Goal: Information Seeking & Learning: Compare options

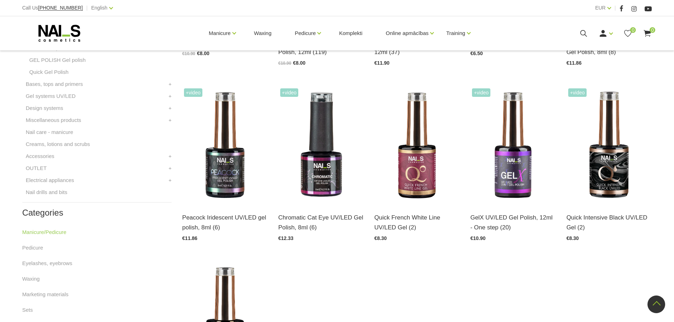
scroll to position [294, 0]
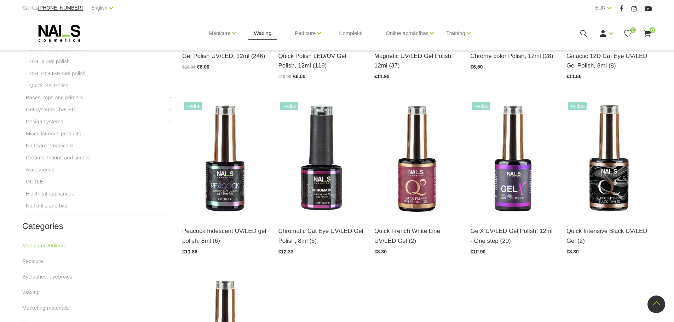
click at [266, 33] on link "Waxing" at bounding box center [262, 33] width 29 height 34
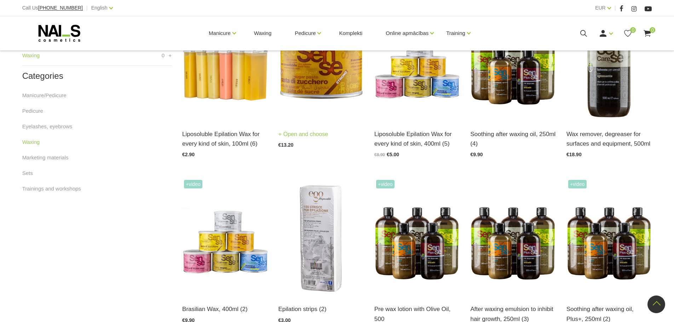
scroll to position [215, 0]
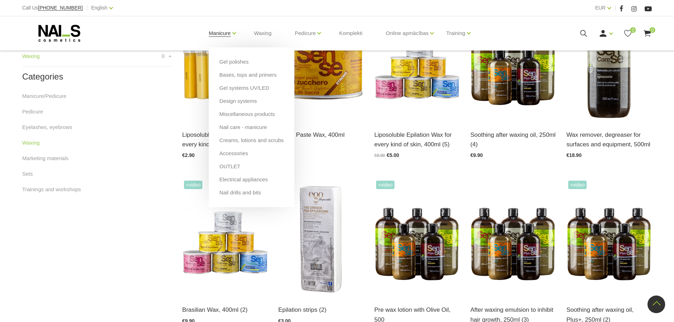
click at [223, 36] on link "Manicure" at bounding box center [220, 33] width 22 height 28
click at [242, 89] on link "Gel systems UV/LED" at bounding box center [244, 88] width 50 height 8
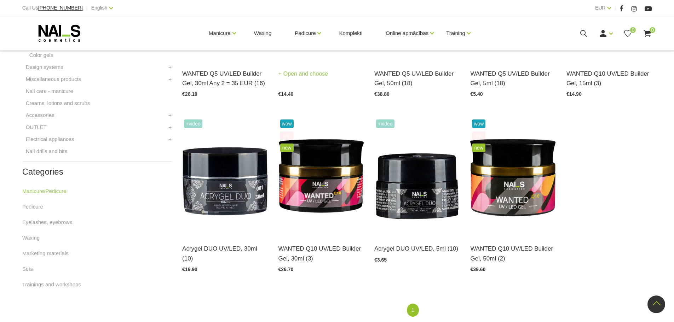
scroll to position [309, 0]
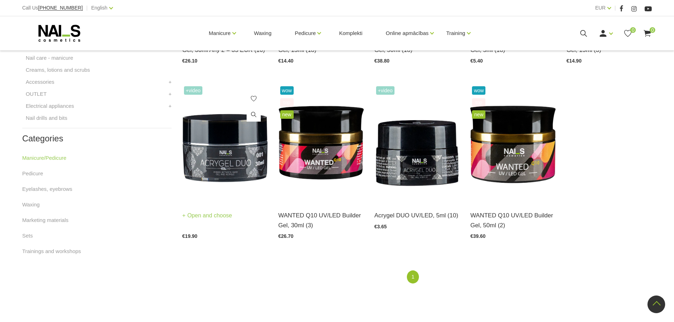
click at [217, 215] on link "Open and choose" at bounding box center [207, 216] width 50 height 10
click at [311, 217] on link "Open and choose" at bounding box center [303, 216] width 50 height 10
click at [510, 218] on link "Open and choose" at bounding box center [495, 216] width 50 height 10
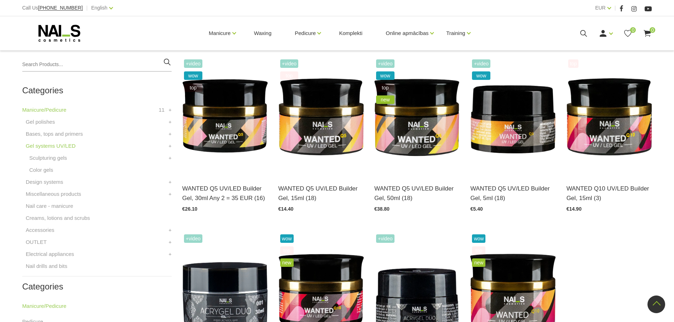
scroll to position [159, 0]
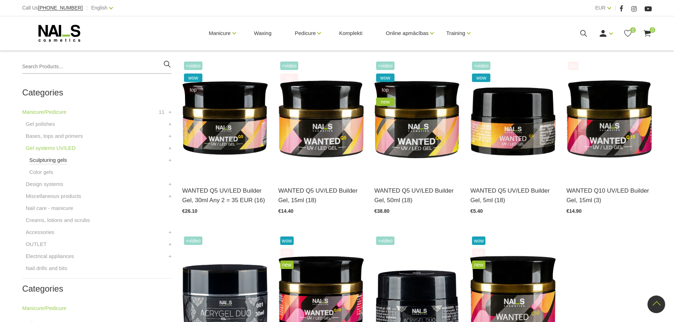
click at [48, 163] on link "Sculpturing gels" at bounding box center [48, 160] width 38 height 8
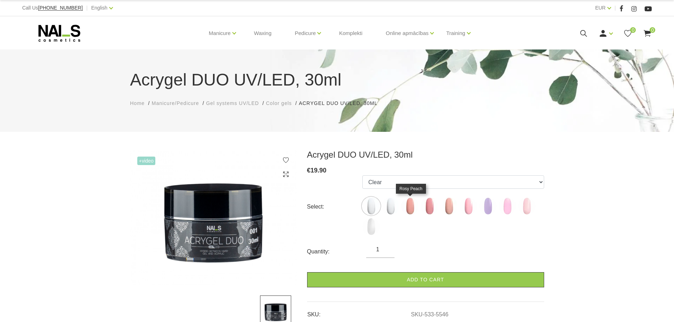
click at [412, 208] on img at bounding box center [410, 206] width 18 height 18
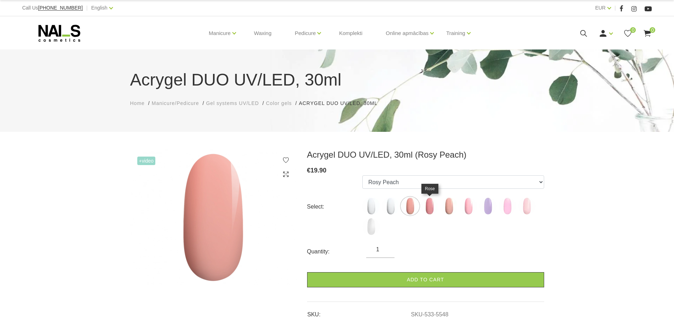
click at [430, 208] on img at bounding box center [429, 206] width 18 height 18
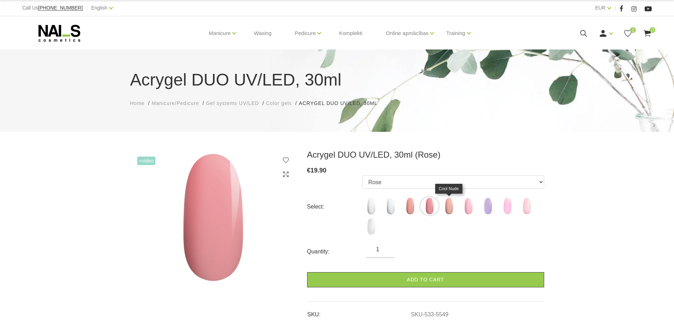
click at [451, 208] on img at bounding box center [449, 206] width 18 height 18
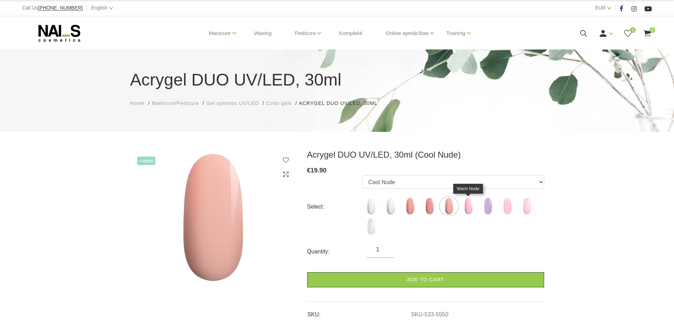
click at [465, 206] on img at bounding box center [468, 206] width 18 height 18
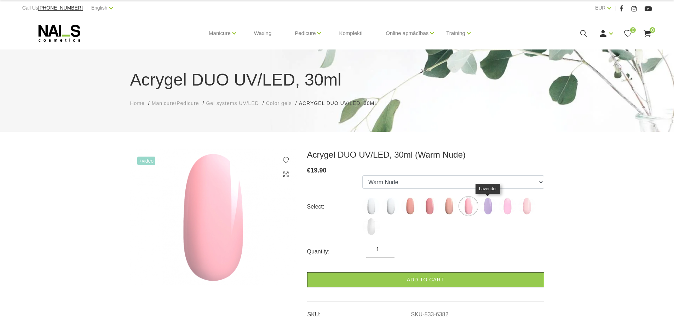
click at [487, 207] on img at bounding box center [488, 206] width 18 height 18
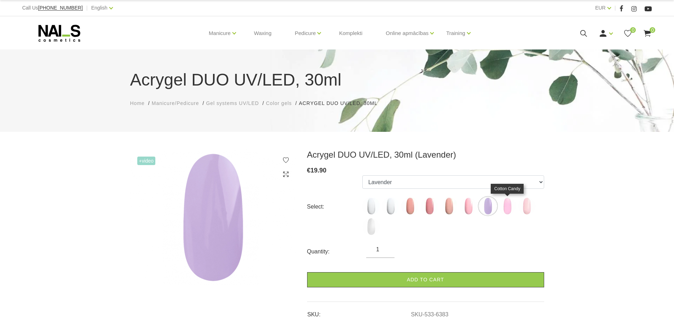
click at [504, 207] on img at bounding box center [507, 206] width 18 height 18
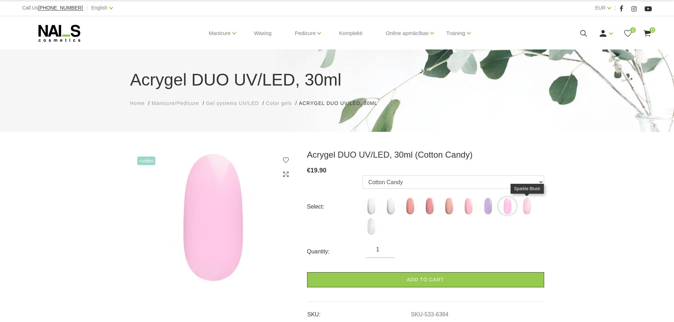
click at [525, 208] on img at bounding box center [527, 206] width 18 height 18
select select "6385"
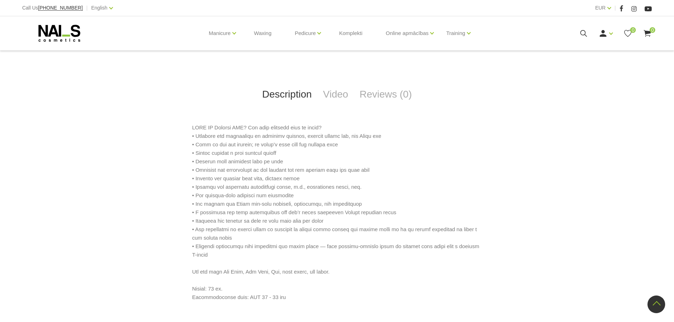
scroll to position [247, 0]
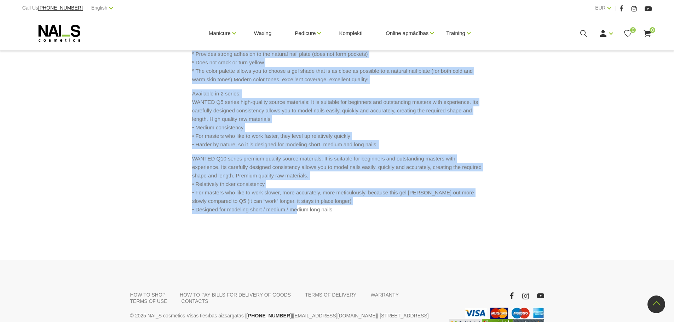
scroll to position [533, 0]
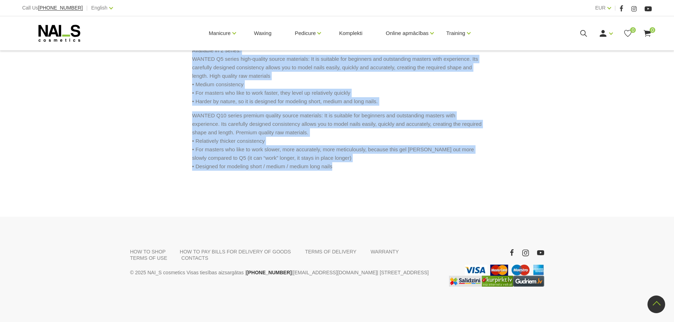
drag, startPoint x: 192, startPoint y: 67, endPoint x: 339, endPoint y: 250, distance: 234.4
click at [339, 171] on div "The team of NAI_S cosmetics specialists has created a gel that has been WANTED …" at bounding box center [337, 46] width 290 height 249
copy div "Lor ipsu do SIT_A consectet adipiscinge sed doeiusm t inc utla etd magn ALIQUA …"
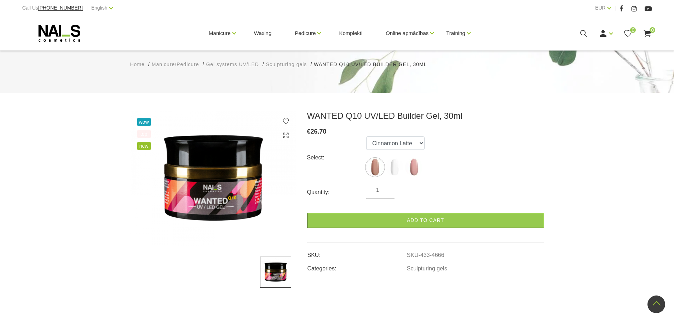
scroll to position [32, 0]
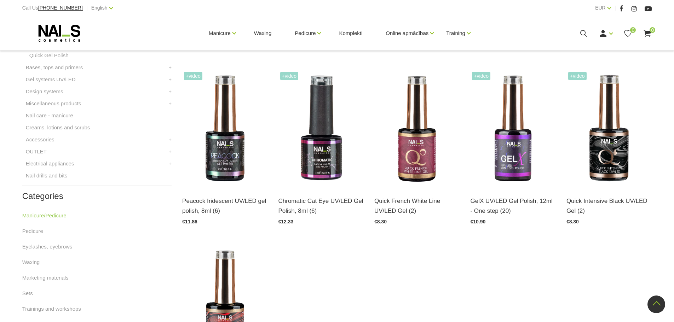
scroll to position [256, 0]
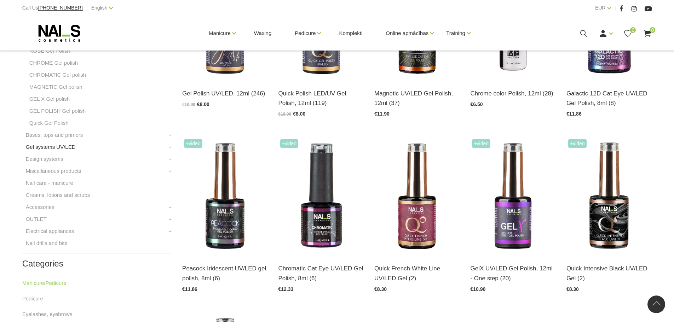
click at [56, 146] on link "Gel systems UV/LED" at bounding box center [51, 147] width 50 height 8
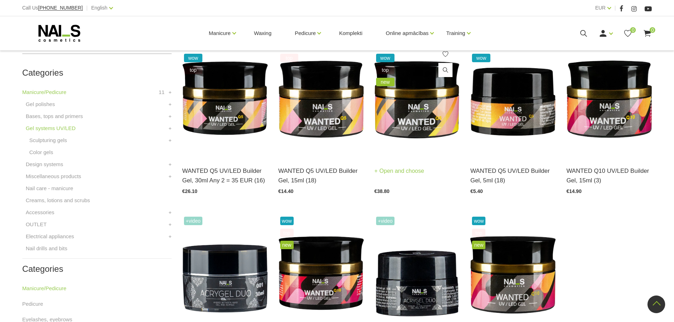
scroll to position [177, 0]
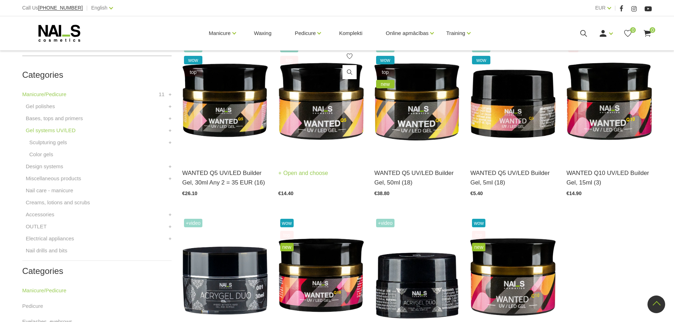
click at [313, 175] on link "Open and choose" at bounding box center [303, 173] width 50 height 10
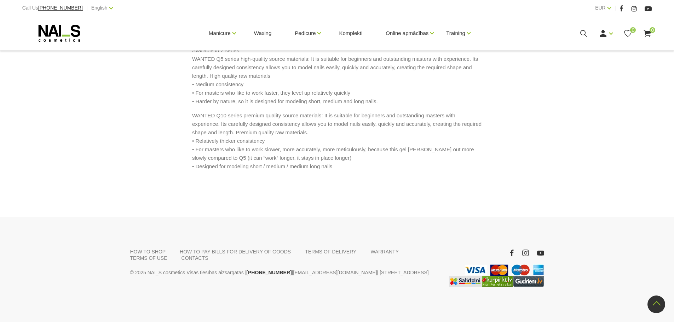
scroll to position [545, 0]
drag, startPoint x: 189, startPoint y: 126, endPoint x: 287, endPoint y: 304, distance: 203.7
copy body "The team of NAI_S cosmetics specialists has created a gel that has been WANTED …"
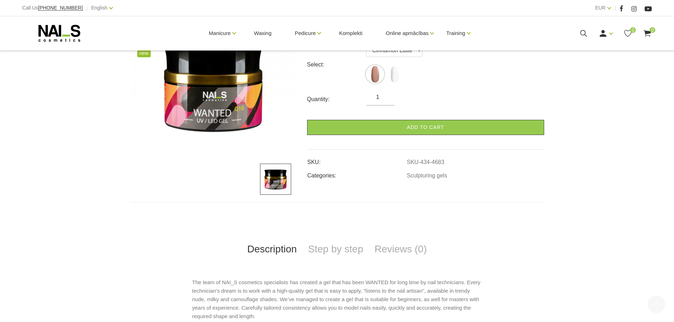
scroll to position [177, 0]
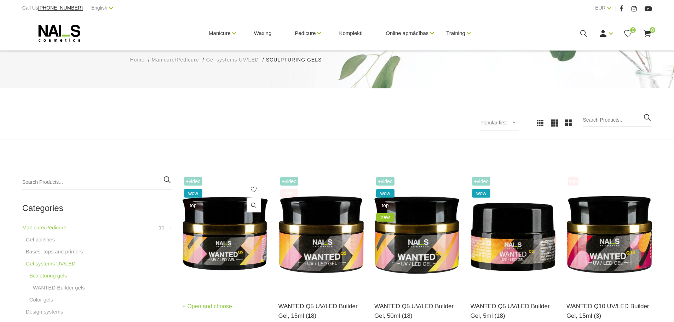
scroll to position [177, 0]
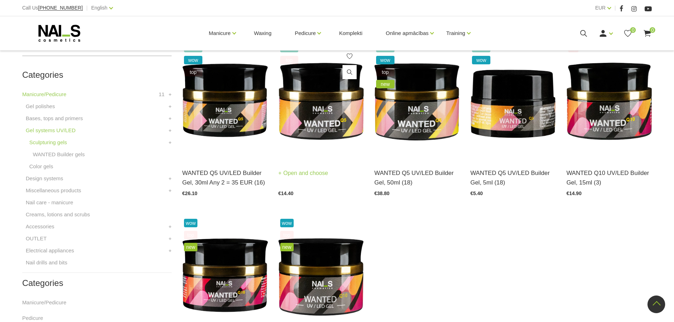
click at [308, 175] on link "Open and choose" at bounding box center [303, 173] width 50 height 10
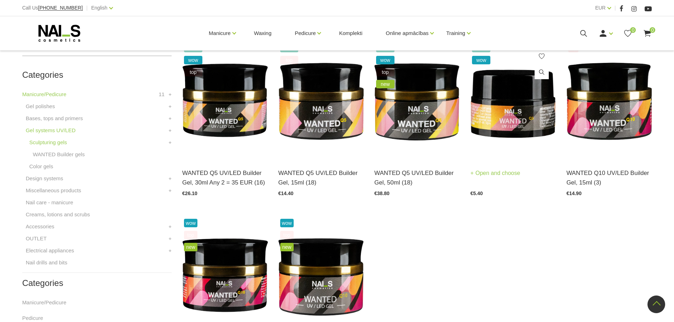
click at [516, 171] on link "Open and choose" at bounding box center [495, 173] width 50 height 10
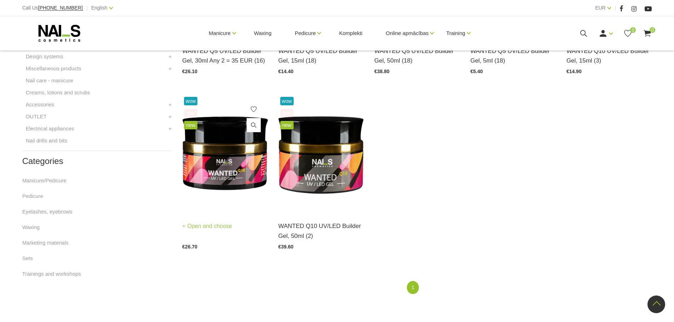
scroll to position [354, 0]
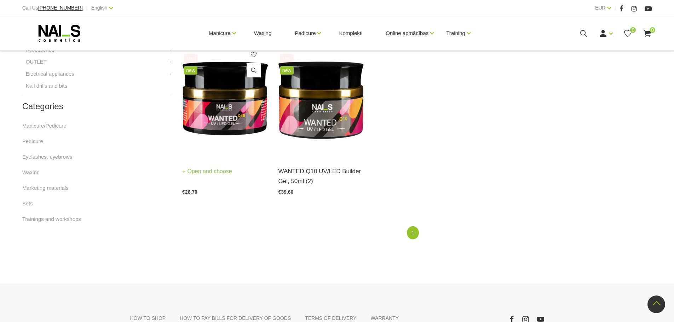
click at [211, 173] on link "Open and choose" at bounding box center [207, 172] width 50 height 10
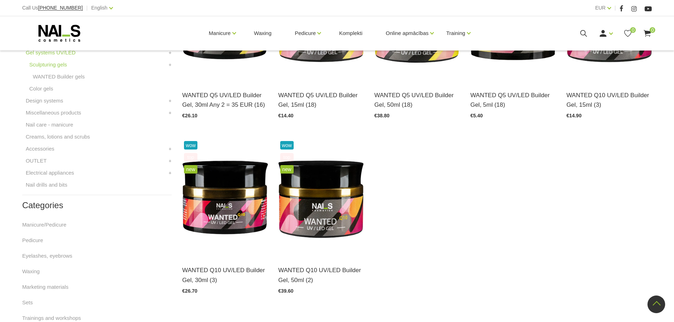
scroll to position [115, 0]
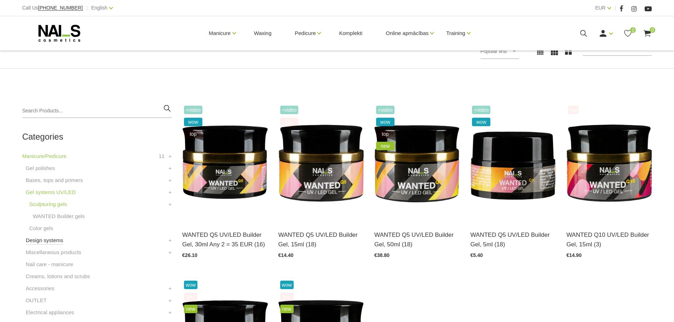
click at [51, 240] on link "Design systems" at bounding box center [44, 240] width 37 height 8
click at [45, 169] on link "Gel polishes" at bounding box center [40, 168] width 29 height 8
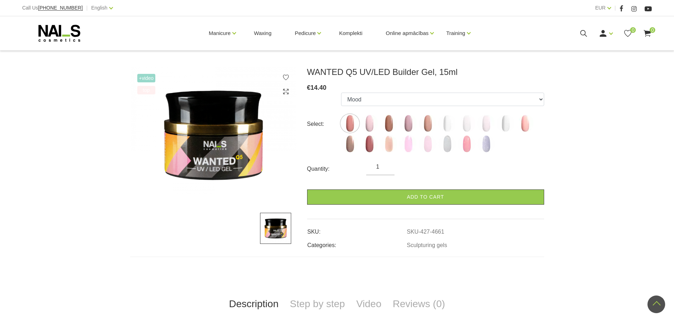
scroll to position [71, 0]
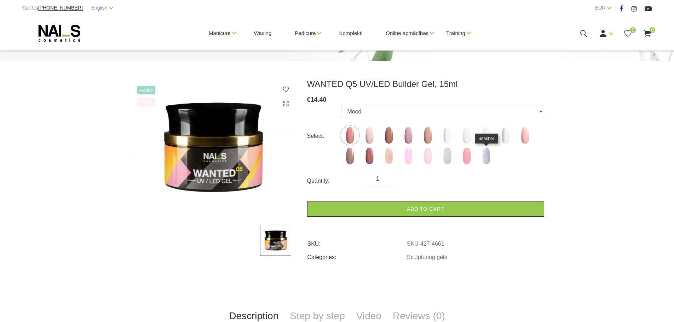
click at [487, 160] on img at bounding box center [486, 156] width 18 height 18
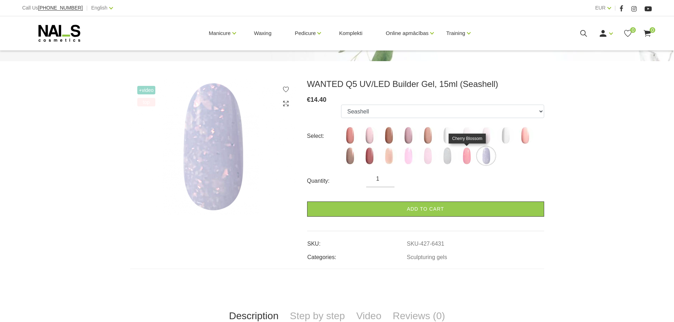
click at [468, 159] on img at bounding box center [467, 156] width 18 height 18
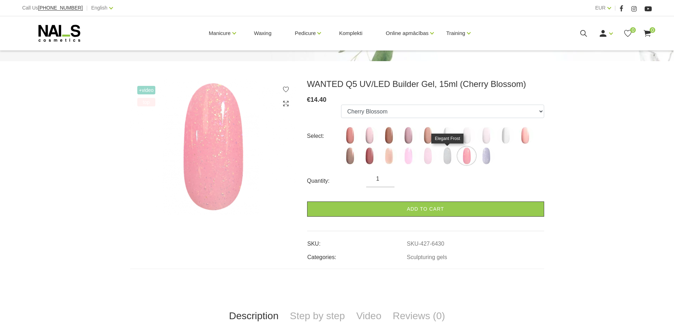
click at [444, 157] on img at bounding box center [447, 156] width 18 height 18
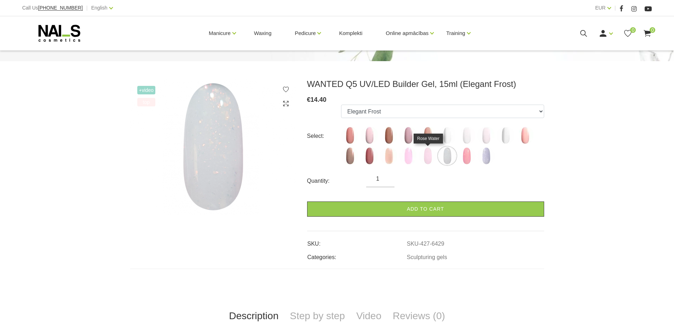
click at [428, 158] on img at bounding box center [428, 156] width 18 height 18
select select "6428"
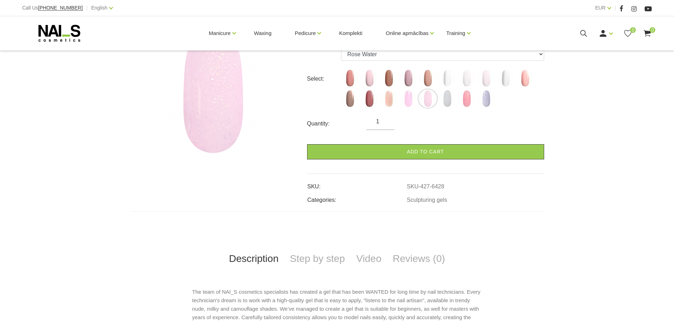
scroll to position [133, 0]
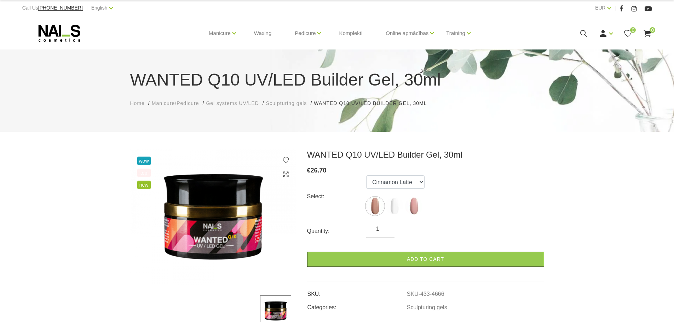
scroll to position [9, 0]
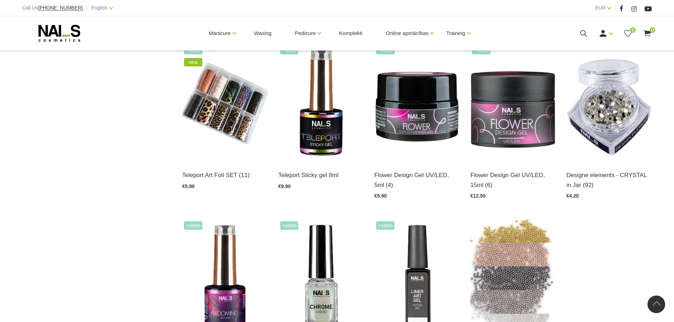
scroll to position [707, 0]
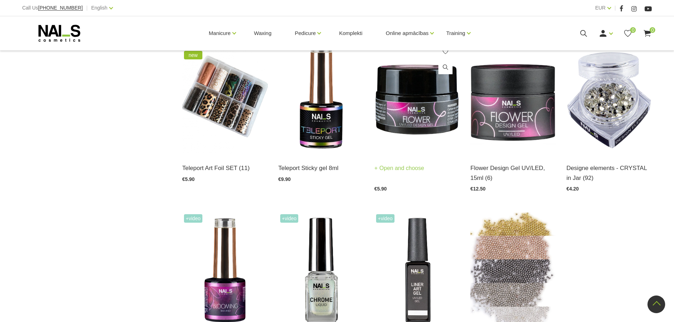
click at [405, 163] on link "Open and choose" at bounding box center [399, 168] width 50 height 10
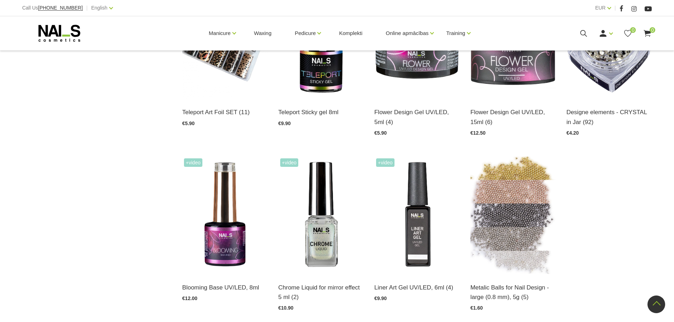
scroll to position [751, 0]
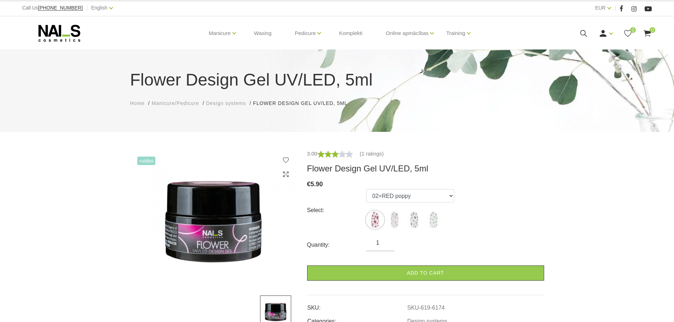
scroll to position [18, 0]
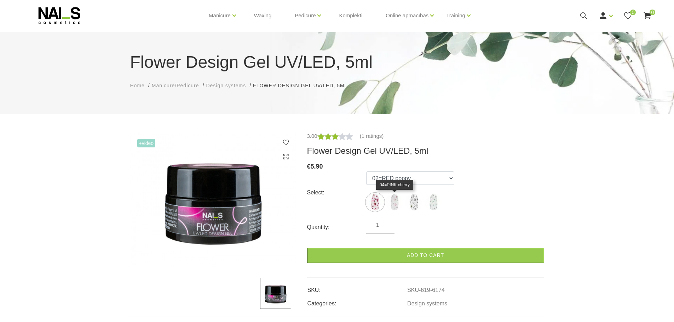
click at [390, 201] on img at bounding box center [394, 202] width 18 height 18
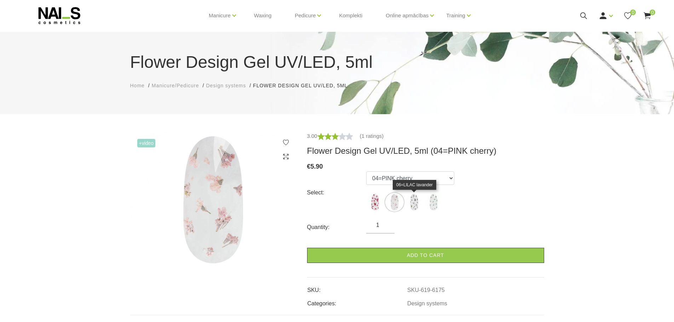
click at [417, 200] on img at bounding box center [414, 202] width 18 height 18
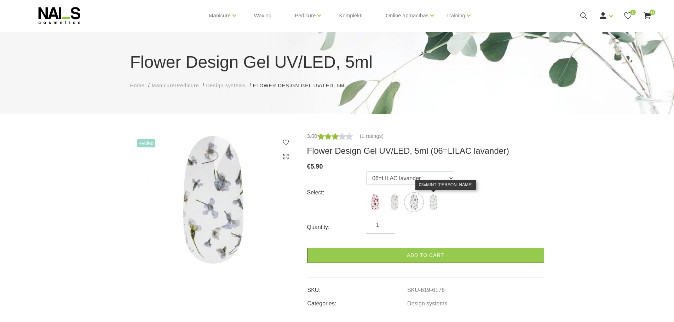
click at [434, 199] on img at bounding box center [433, 202] width 18 height 18
select select "6177"
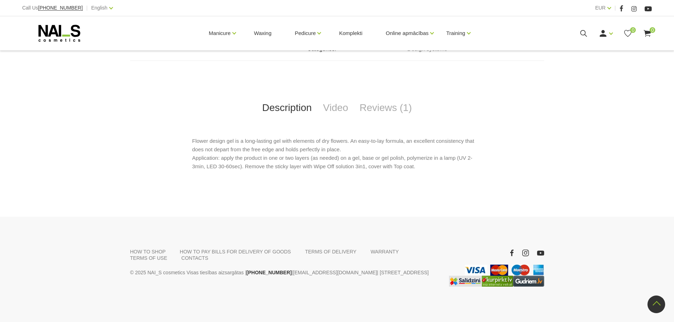
scroll to position [281, 0]
click at [332, 99] on link "Video" at bounding box center [335, 107] width 36 height 23
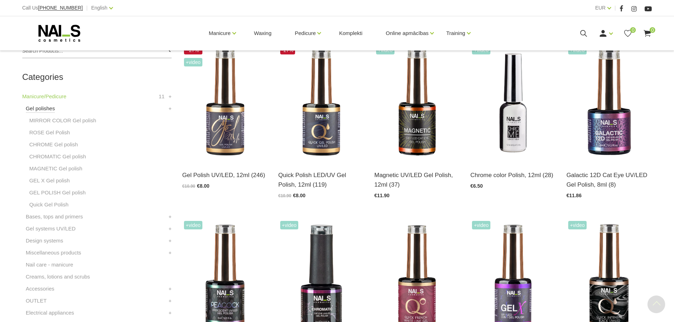
scroll to position [230, 0]
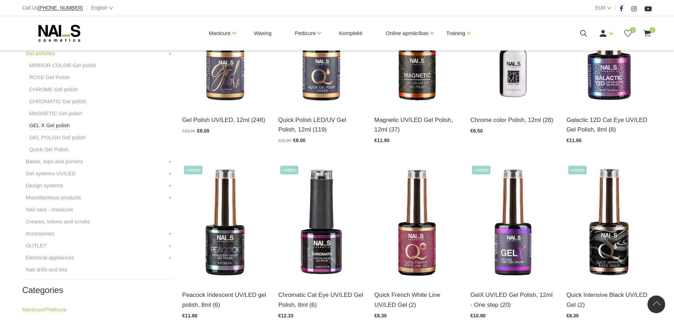
click at [55, 127] on link "GEL X Gel polish" at bounding box center [49, 125] width 41 height 8
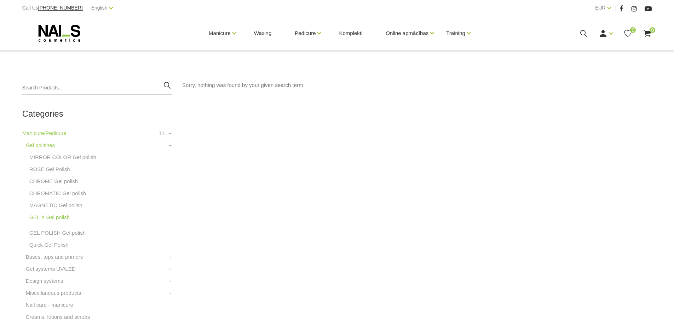
scroll to position [141, 0]
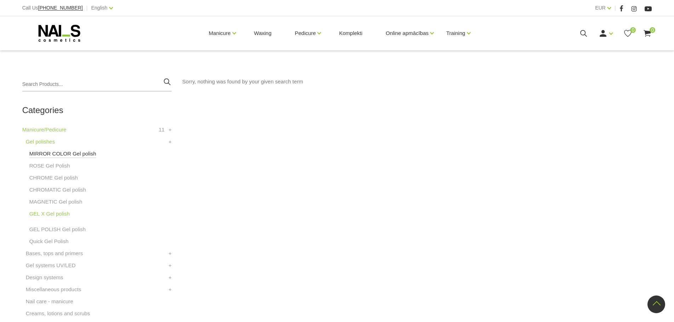
click at [48, 152] on link "MIRROR COLOR Gel polish" at bounding box center [62, 154] width 67 height 8
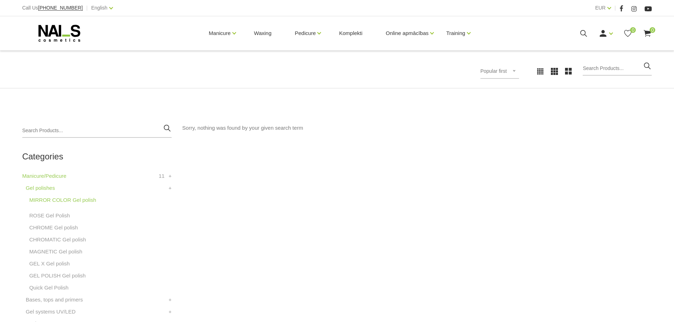
scroll to position [97, 0]
click at [48, 227] on link "CHROME Gel polish" at bounding box center [53, 225] width 49 height 8
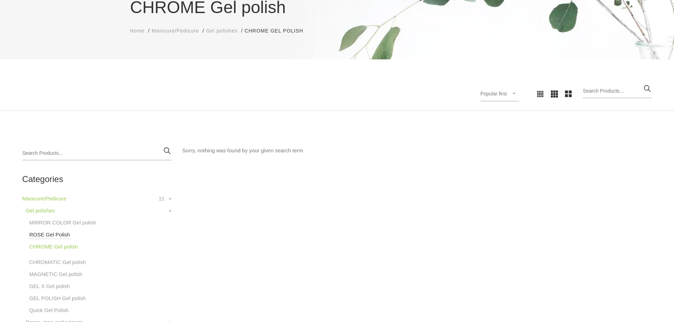
scroll to position [115, 0]
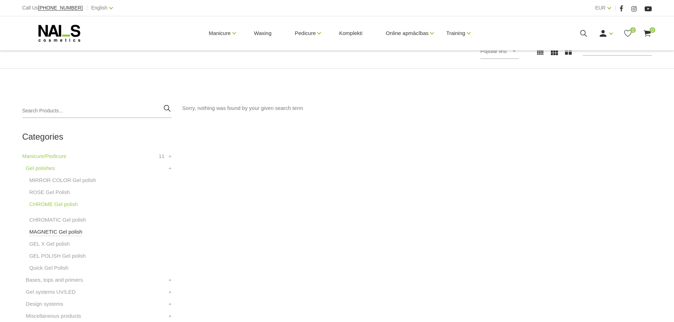
click at [51, 232] on link "MAGNETIC Gel polish" at bounding box center [55, 232] width 53 height 8
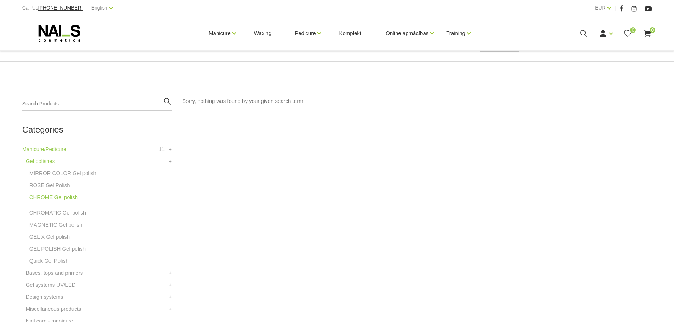
scroll to position [124, 0]
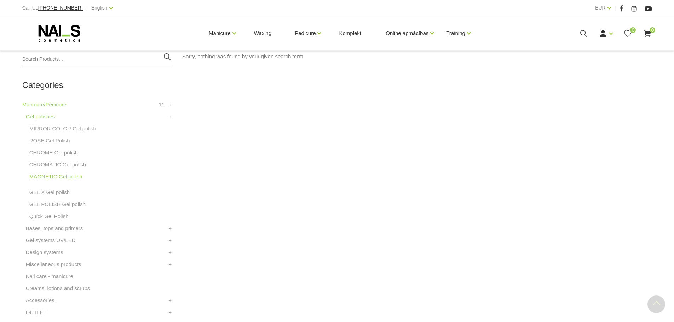
scroll to position [177, 0]
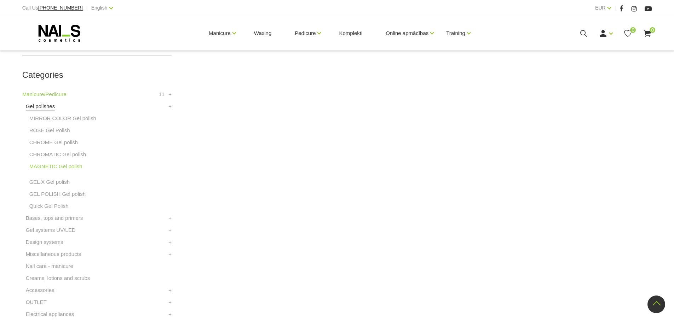
click at [43, 106] on link "Gel polishes" at bounding box center [40, 106] width 29 height 8
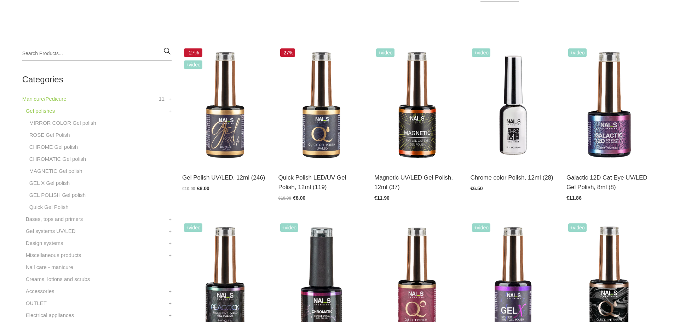
scroll to position [186, 0]
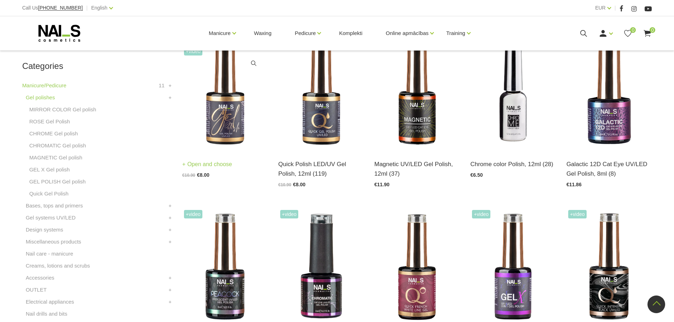
click at [221, 123] on img at bounding box center [224, 91] width 85 height 117
click at [606, 165] on link "Open and choose" at bounding box center [591, 164] width 50 height 10
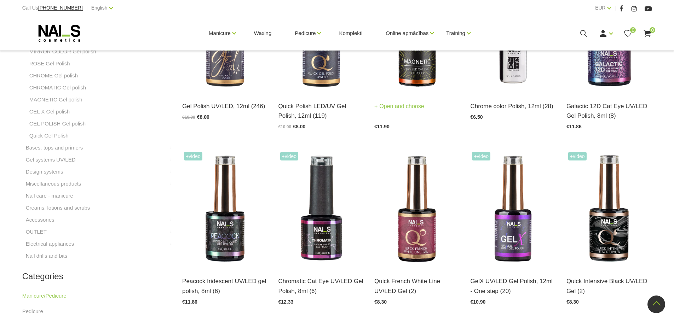
scroll to position [248, 0]
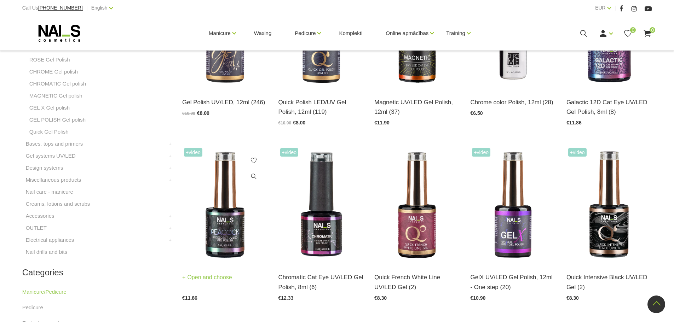
click at [220, 278] on link "Open and choose" at bounding box center [207, 278] width 50 height 10
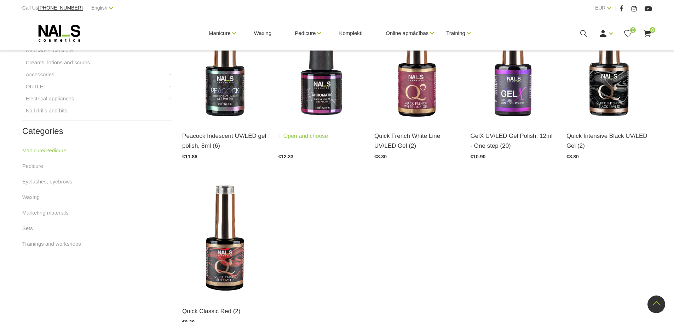
scroll to position [398, 0]
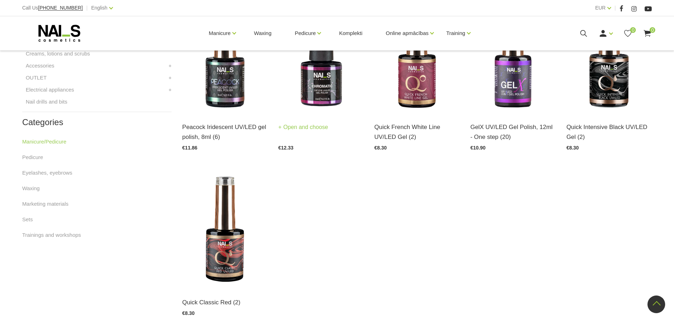
click at [314, 130] on link "Open and choose" at bounding box center [303, 127] width 50 height 10
click at [499, 128] on link "Open and choose" at bounding box center [495, 127] width 50 height 10
click at [601, 126] on link "Open and choose" at bounding box center [591, 127] width 50 height 10
click at [410, 128] on link "Open and choose" at bounding box center [399, 127] width 50 height 10
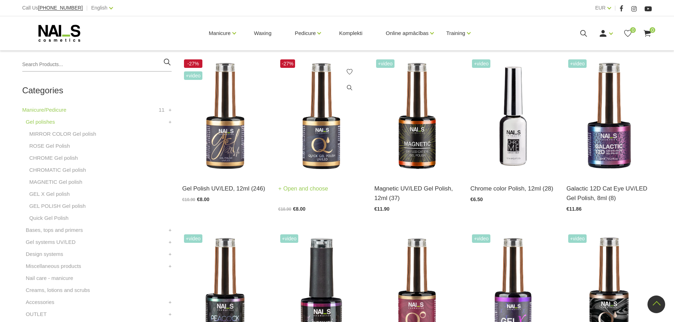
scroll to position [150, 0]
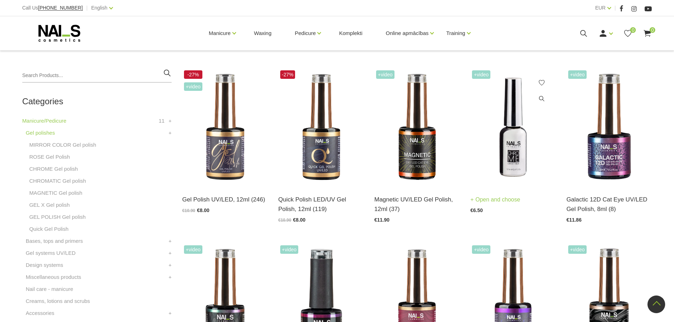
click at [517, 159] on img at bounding box center [512, 127] width 85 height 117
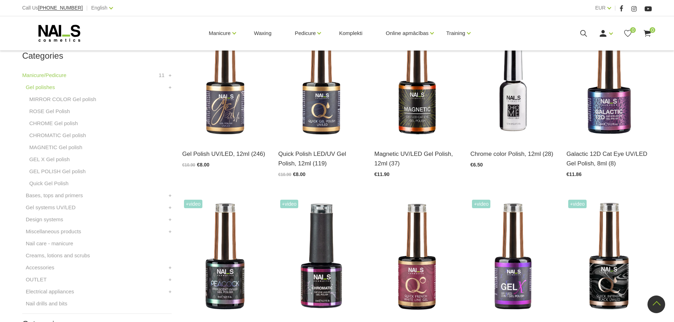
scroll to position [230, 0]
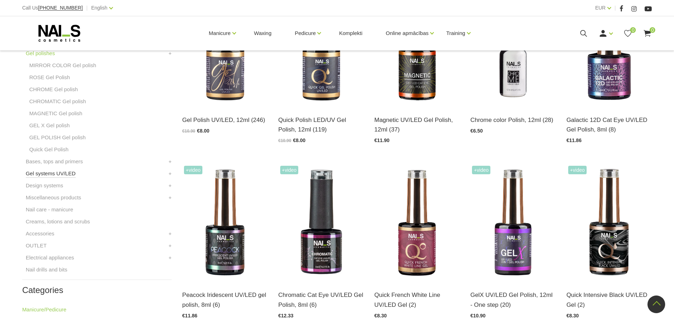
click at [56, 175] on link "Gel systems UV/LED" at bounding box center [51, 173] width 50 height 8
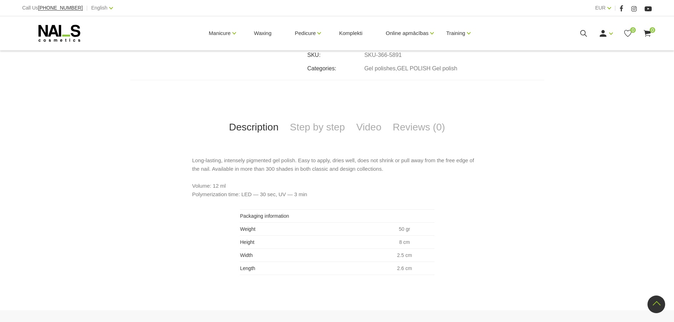
scroll to position [412, 0]
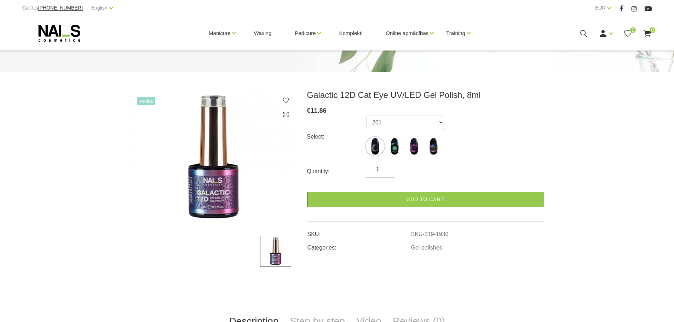
scroll to position [80, 0]
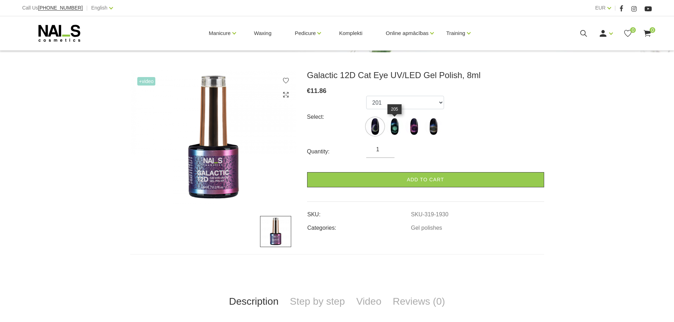
click at [393, 126] on img at bounding box center [394, 127] width 18 height 18
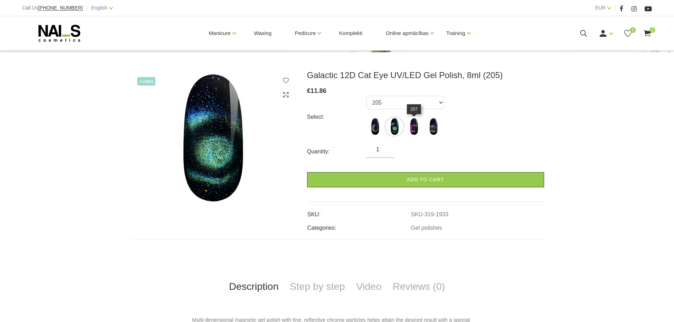
click at [414, 129] on img at bounding box center [414, 127] width 18 height 18
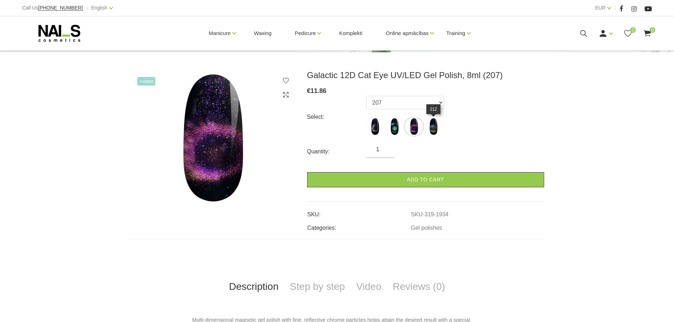
click at [437, 131] on img at bounding box center [433, 127] width 18 height 18
select select "1937"
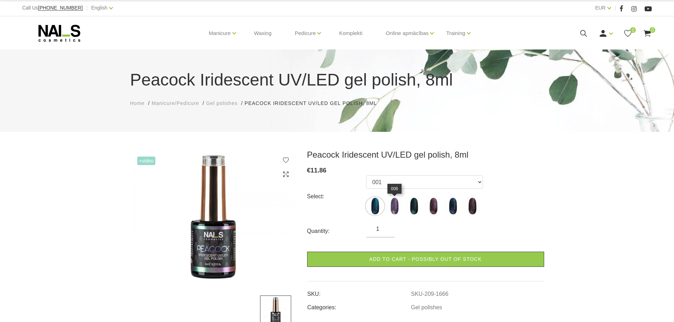
click at [398, 205] on img at bounding box center [394, 206] width 18 height 18
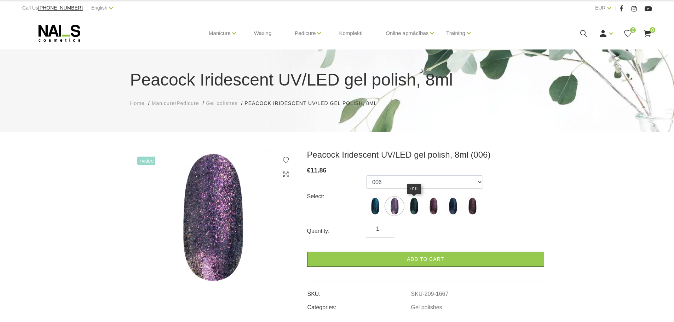
click at [416, 208] on img at bounding box center [414, 206] width 18 height 18
select select "1670"
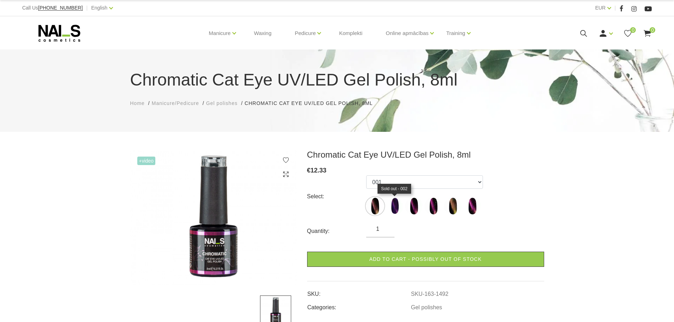
click at [395, 205] on img at bounding box center [394, 206] width 18 height 18
select select "3885"
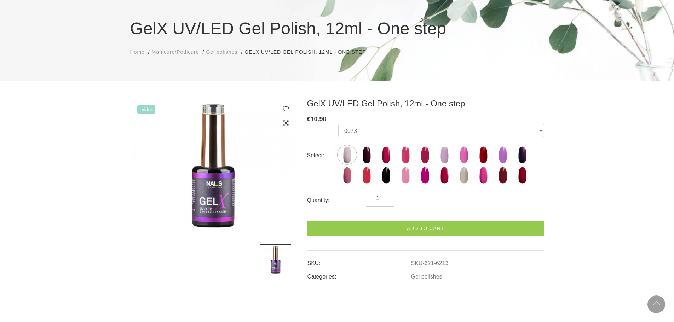
scroll to position [35, 0]
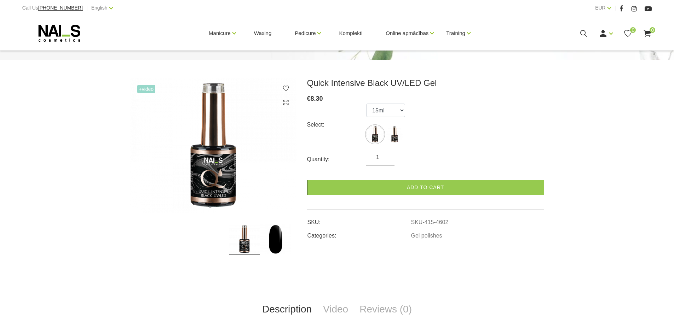
scroll to position [71, 0]
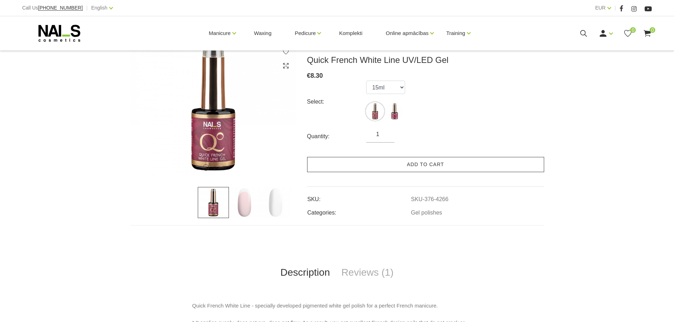
scroll to position [124, 0]
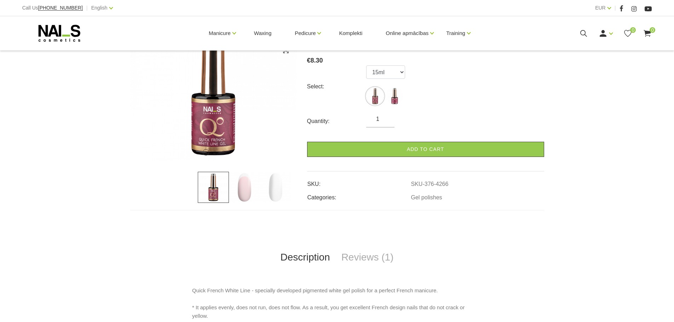
click at [242, 190] on img at bounding box center [244, 187] width 31 height 31
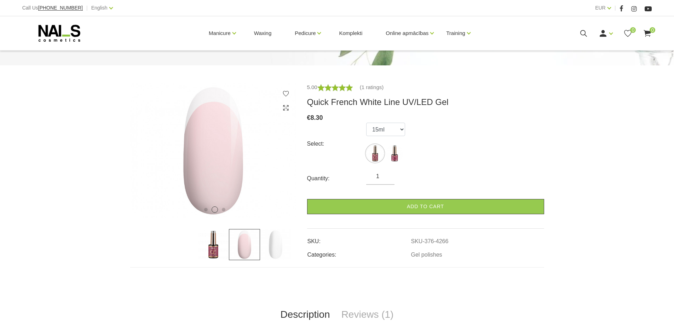
scroll to position [35, 0]
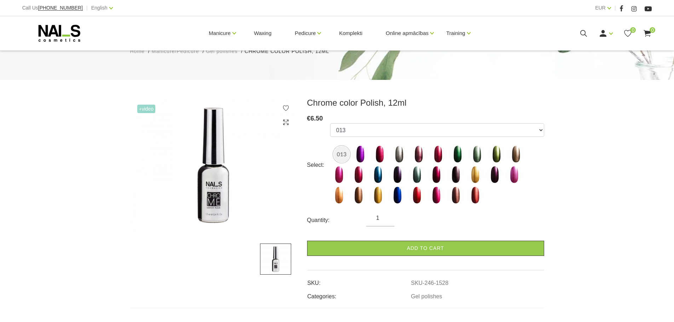
scroll to position [53, 0]
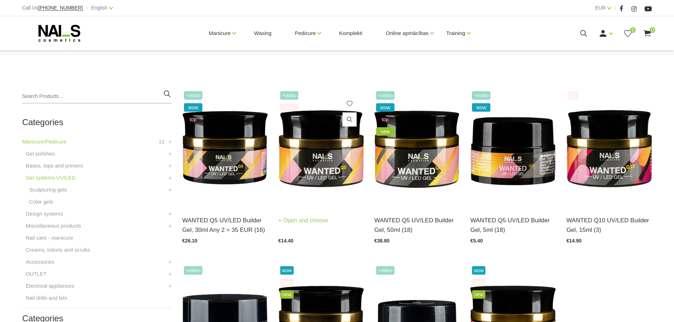
scroll to position [133, 0]
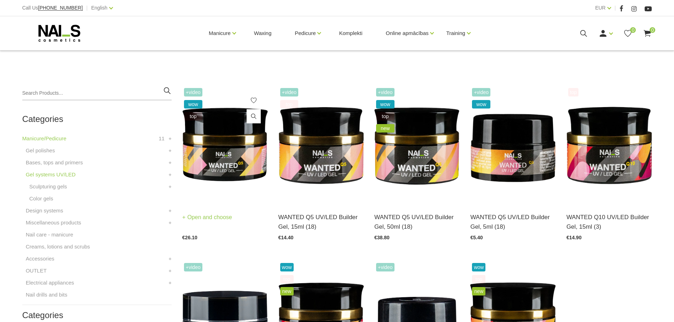
click at [218, 217] on link "Open and choose" at bounding box center [207, 218] width 50 height 10
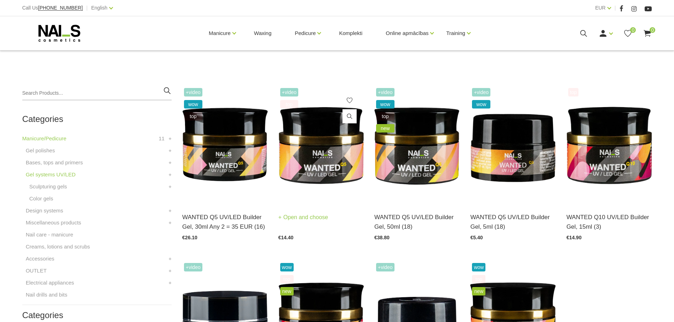
click at [312, 214] on link "Open and choose" at bounding box center [303, 218] width 50 height 10
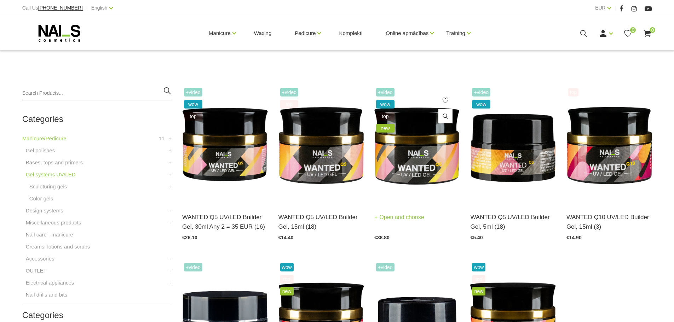
click at [418, 215] on link "Open and choose" at bounding box center [399, 218] width 50 height 10
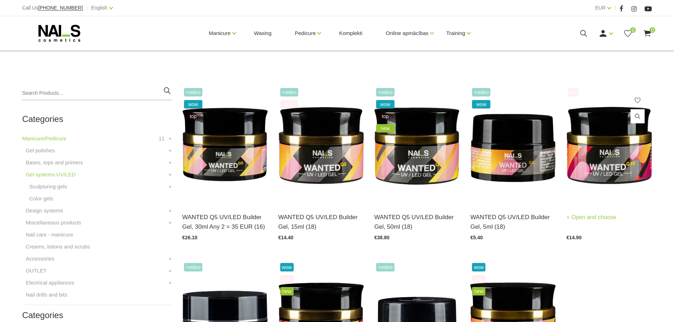
click at [598, 219] on link "Open and choose" at bounding box center [591, 218] width 50 height 10
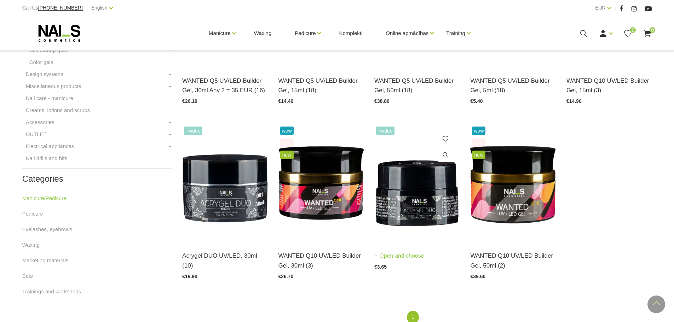
scroll to position [283, 0]
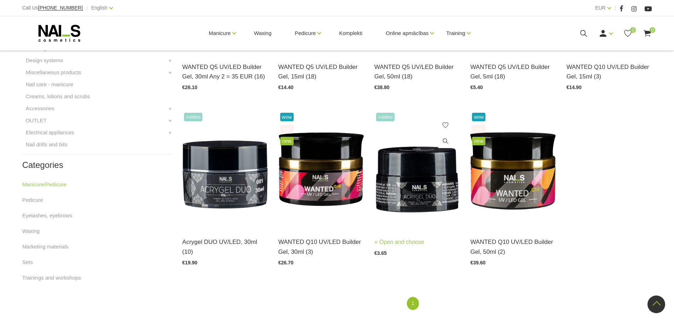
click at [400, 242] on link "Open and choose" at bounding box center [399, 242] width 50 height 10
click at [59, 218] on link "Eyelashes, eyebrows" at bounding box center [47, 215] width 50 height 8
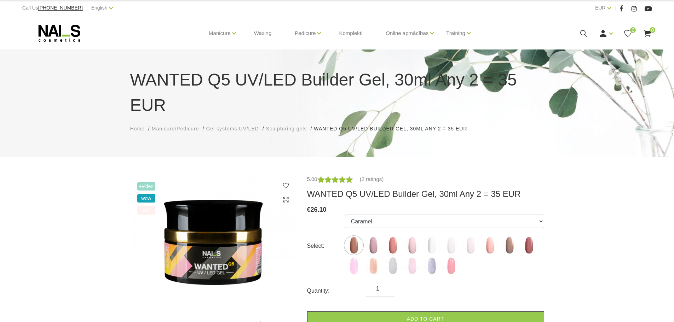
scroll to position [9, 0]
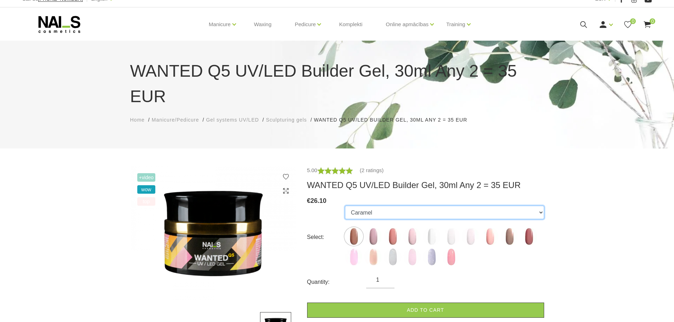
click at [532, 206] on select "Caramel Nude Sparkle Mood Dream Rose Premium Clear Pastel Porcelain Bubble Gum …" at bounding box center [444, 212] width 199 height 13
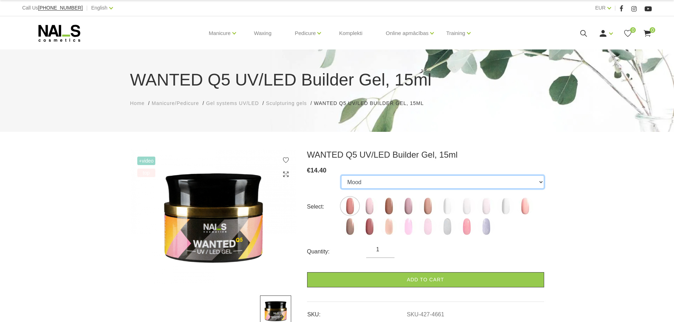
click at [536, 179] on select "Mood Dream Rose Caramel Nude Sparkle Macchiato Premium Clear Pastel Porcelain B…" at bounding box center [442, 181] width 203 height 13
select select "4722"
click at [341, 175] on select "Mood Dream Rose Caramel Nude Sparkle Macchiato Premium Clear Pastel Porcelain B…" at bounding box center [442, 181] width 203 height 13
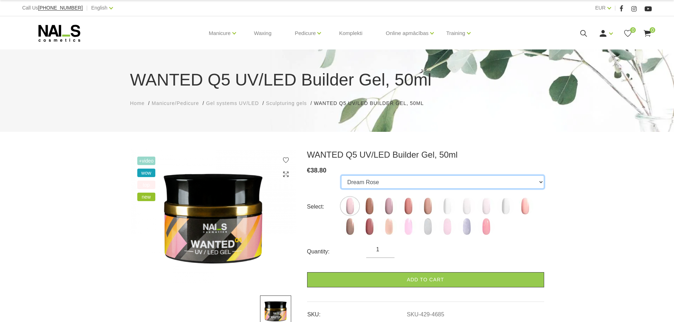
click at [538, 180] on select "Dream Rose Caramel Nude Sparkle Mood Macchiato Premium Clear Pastel Porcelain B…" at bounding box center [442, 181] width 203 height 13
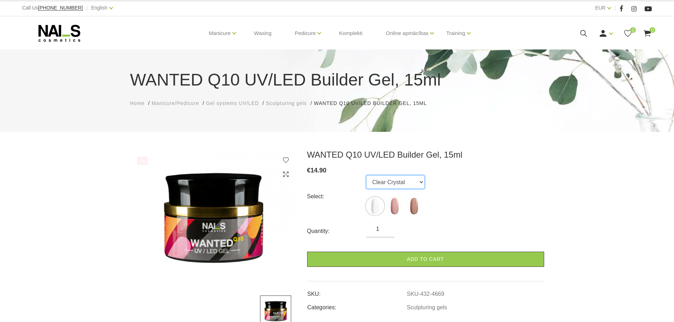
click at [420, 184] on select "Clear Crystal Warm Blush Cinnamon Latte" at bounding box center [395, 181] width 58 height 13
click at [366, 175] on select "Clear Crystal Warm Blush Cinnamon Latte" at bounding box center [395, 181] width 58 height 13
click at [373, 208] on img at bounding box center [375, 206] width 18 height 18
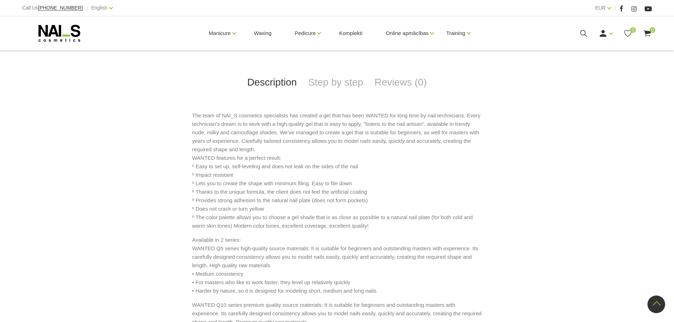
scroll to position [318, 0]
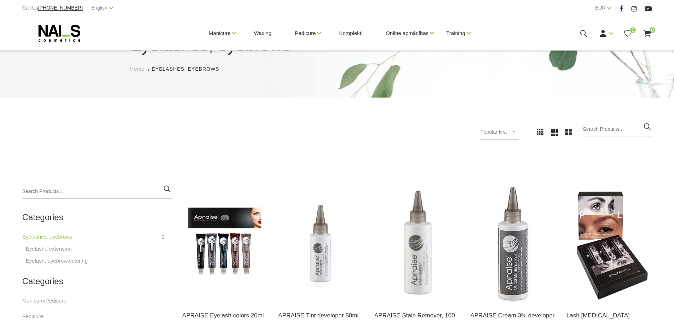
scroll to position [159, 0]
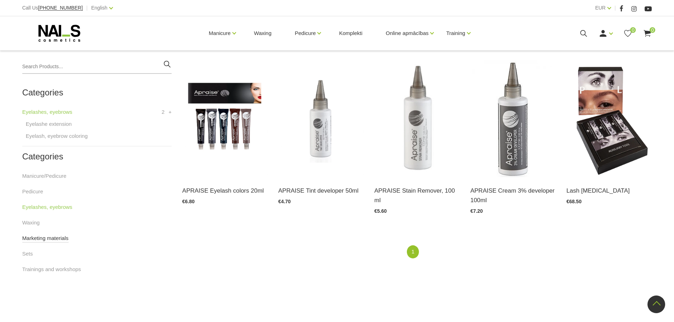
click at [47, 237] on link "Marketing materials" at bounding box center [45, 238] width 46 height 8
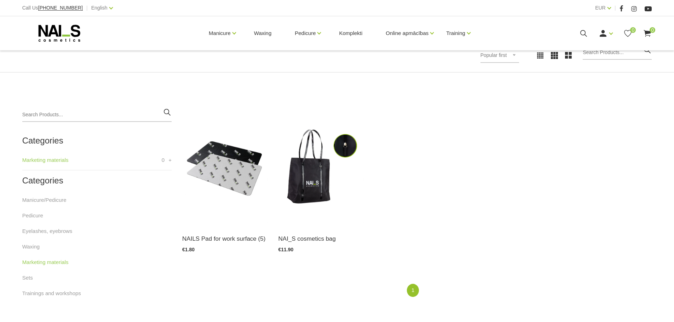
scroll to position [124, 0]
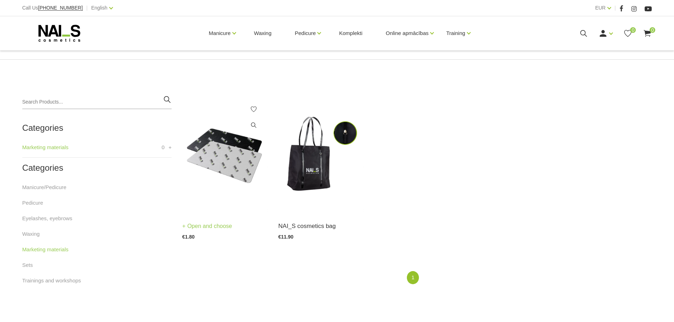
click at [236, 156] on img at bounding box center [224, 153] width 85 height 117
click at [29, 266] on link "Sets" at bounding box center [27, 265] width 11 height 8
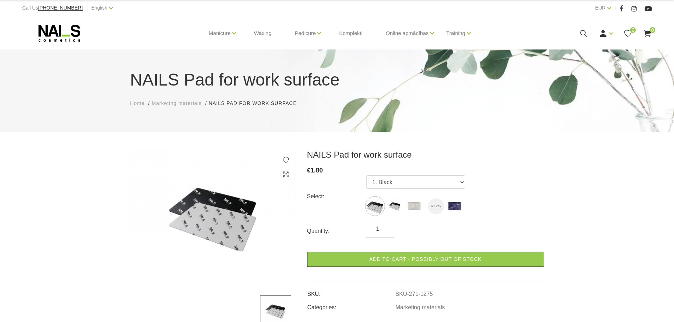
click at [243, 214] on img at bounding box center [213, 217] width 166 height 135
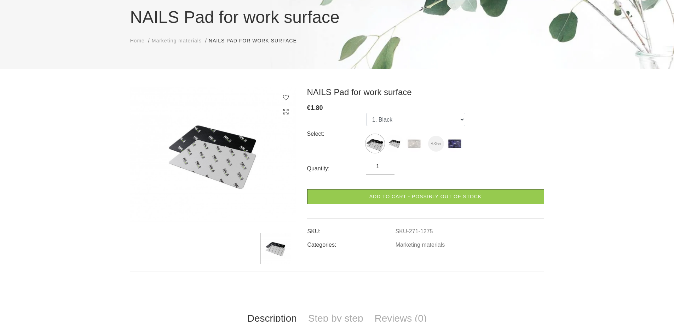
scroll to position [71, 0]
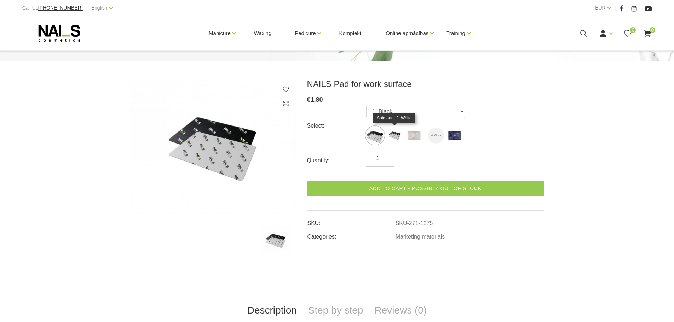
click at [396, 134] on img at bounding box center [394, 136] width 18 height 18
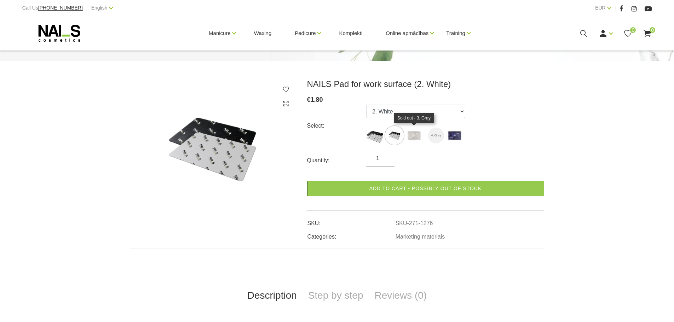
click at [409, 138] on img at bounding box center [414, 136] width 18 height 18
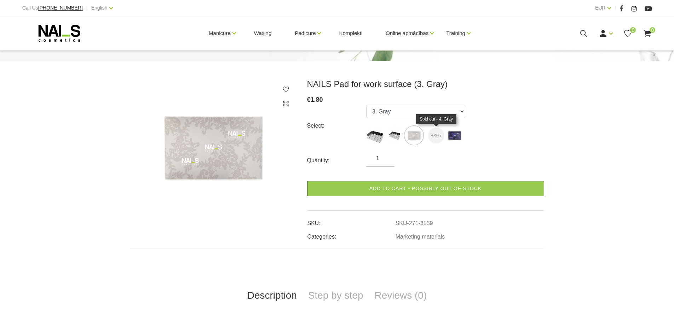
click at [437, 135] on img at bounding box center [436, 136] width 16 height 16
select select "3540"
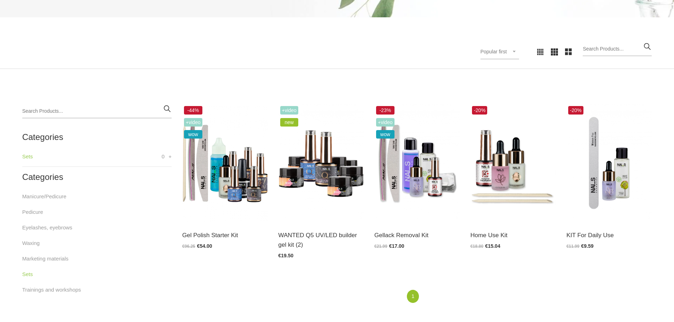
scroll to position [159, 0]
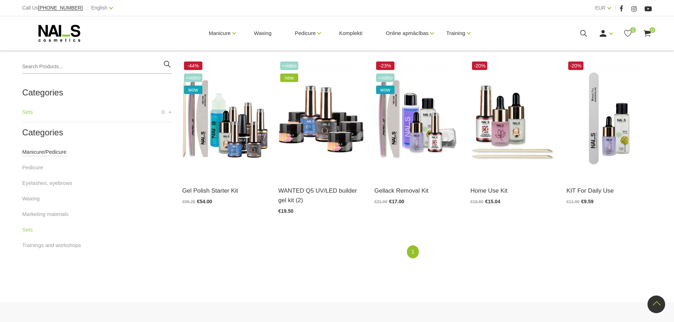
click at [41, 153] on link "Manicure/Pedicure" at bounding box center [44, 152] width 44 height 8
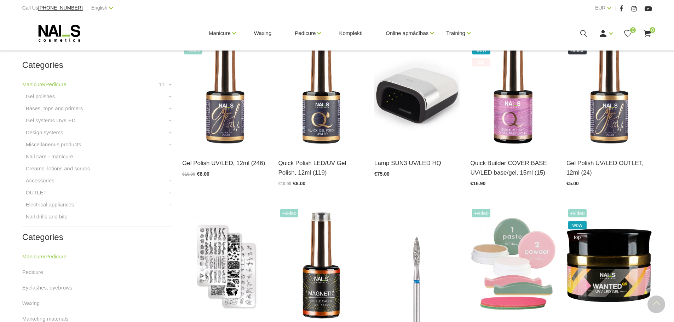
scroll to position [230, 0]
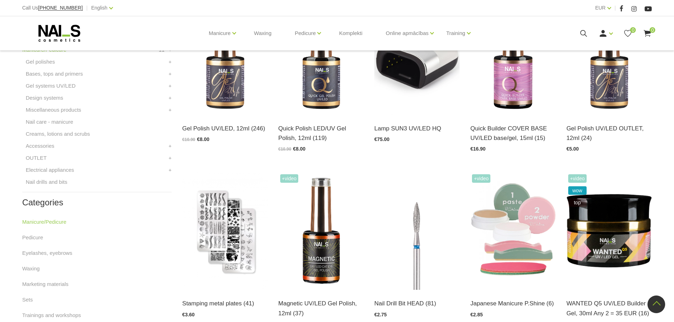
click at [54, 35] on icon at bounding box center [59, 33] width 74 height 18
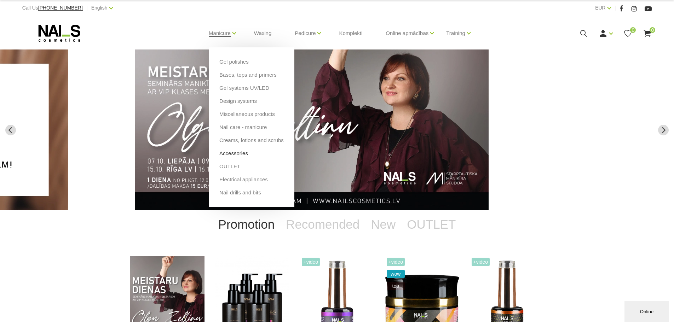
click at [240, 156] on link "Accessories" at bounding box center [233, 154] width 29 height 8
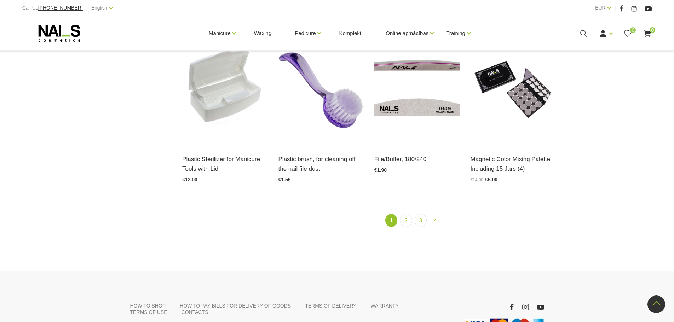
scroll to position [902, 0]
click at [408, 213] on link "2" at bounding box center [406, 219] width 12 height 13
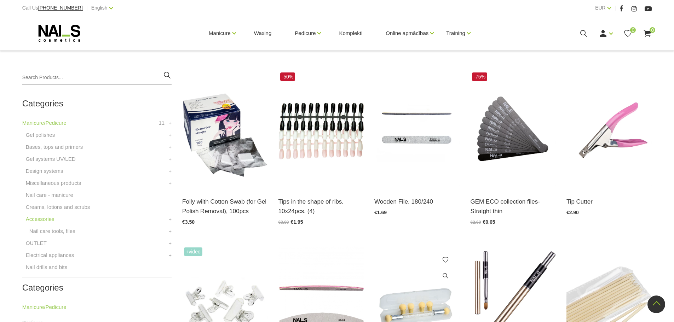
scroll to position [145, 0]
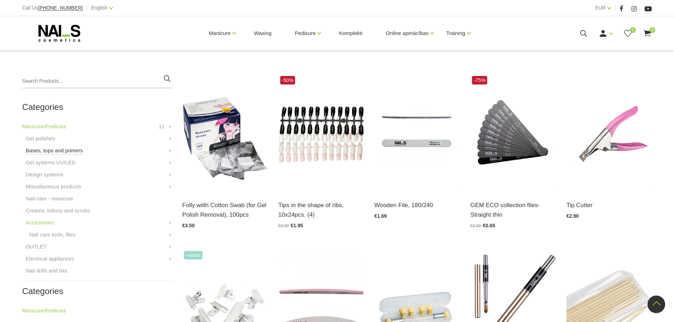
click at [53, 152] on link "Bases, tops and primers" at bounding box center [54, 150] width 57 height 8
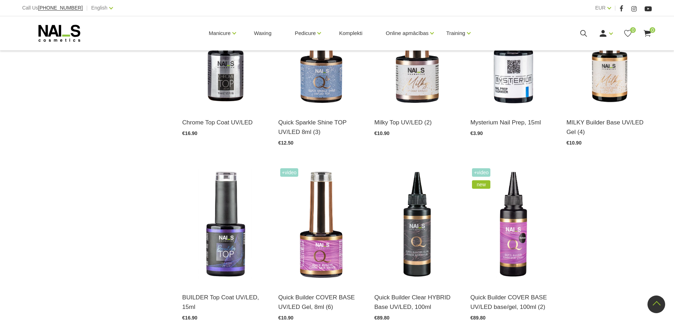
scroll to position [875, 0]
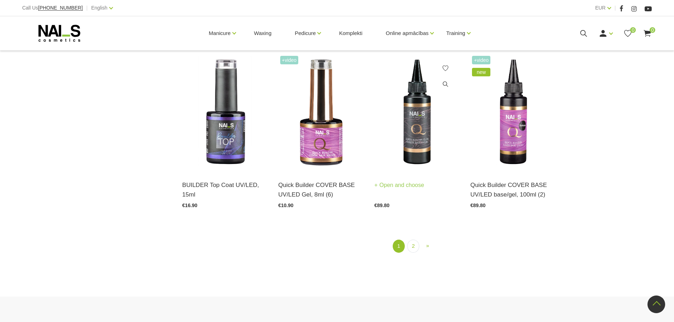
click at [407, 180] on link "Open and choose" at bounding box center [399, 185] width 50 height 10
click at [410, 240] on link "2" at bounding box center [413, 246] width 12 height 13
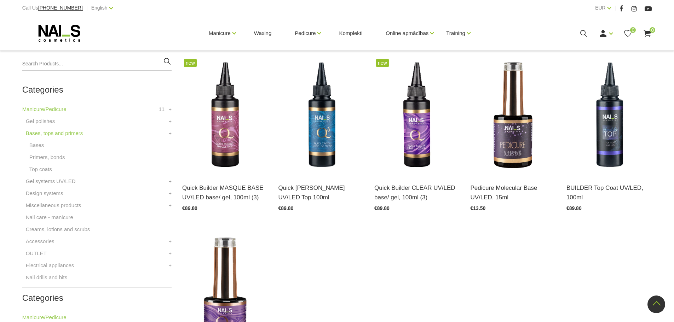
scroll to position [145, 0]
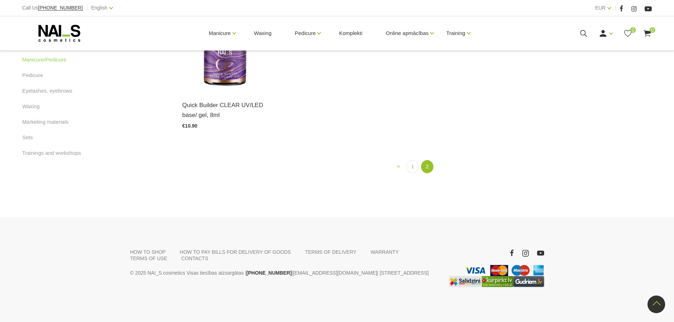
scroll to position [420, 0]
click at [410, 167] on link "1" at bounding box center [412, 166] width 12 height 13
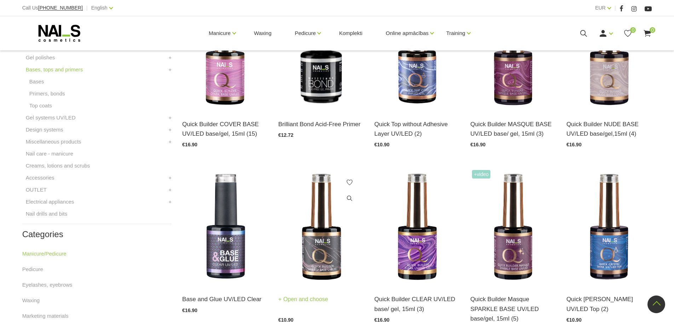
scroll to position [145, 0]
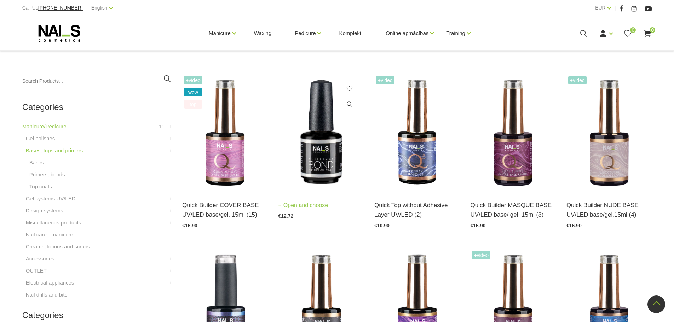
click at [312, 205] on link "Open and choose" at bounding box center [303, 205] width 50 height 10
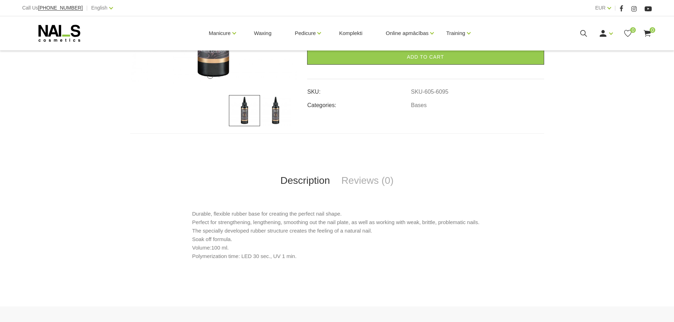
scroll to position [239, 0]
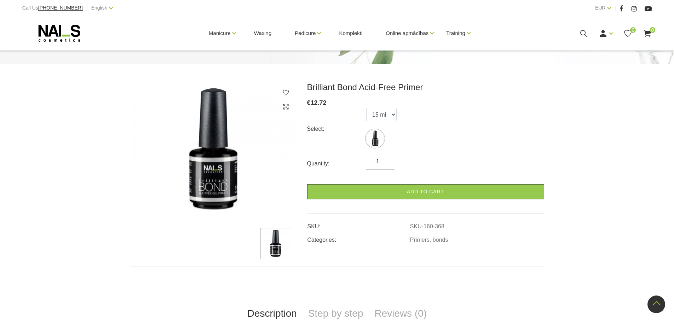
scroll to position [44, 0]
